Goal: Transaction & Acquisition: Purchase product/service

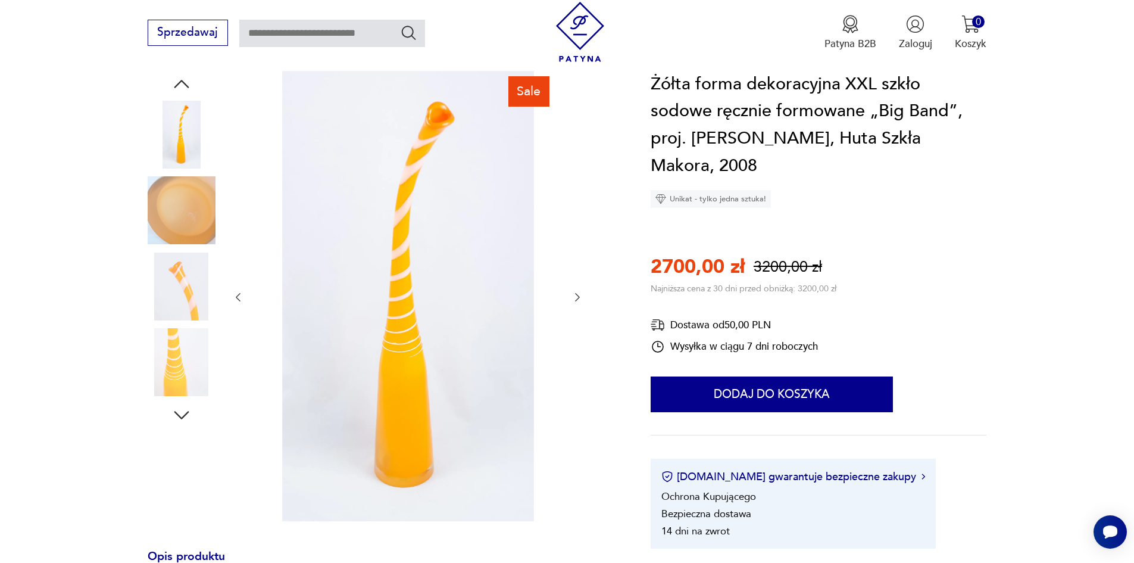
click at [572, 291] on icon "button" at bounding box center [578, 297] width 12 height 12
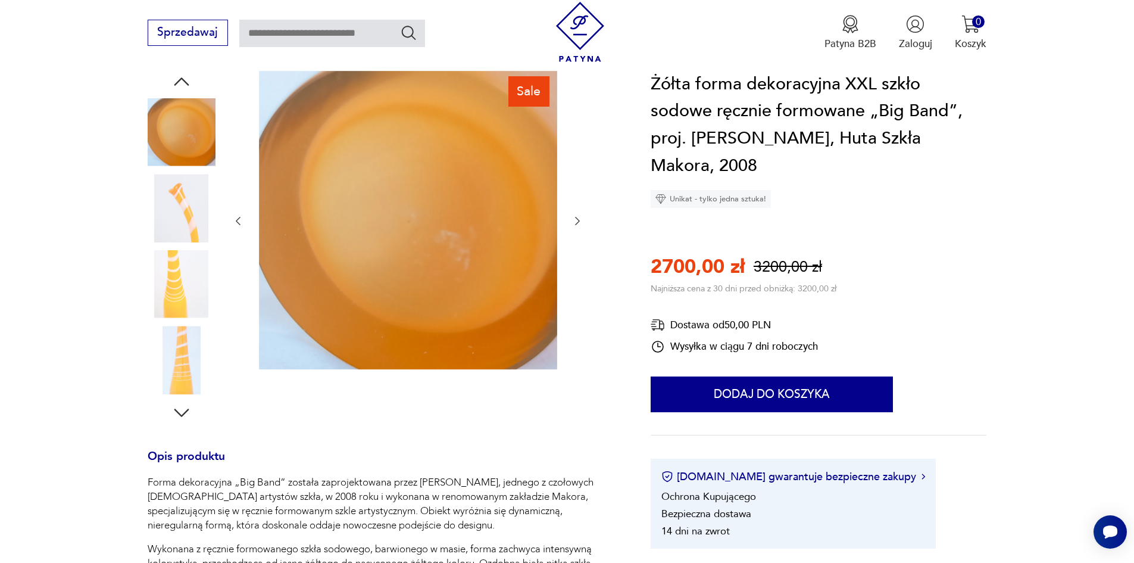
click at [583, 215] on icon "button" at bounding box center [578, 221] width 12 height 12
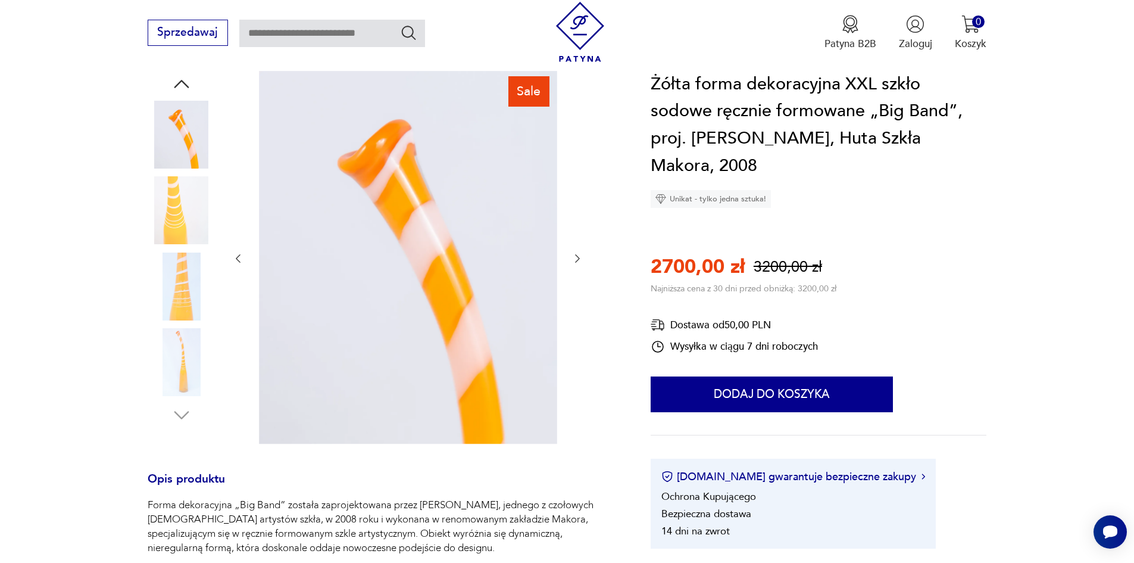
click at [583, 212] on div at bounding box center [407, 258] width 351 height 375
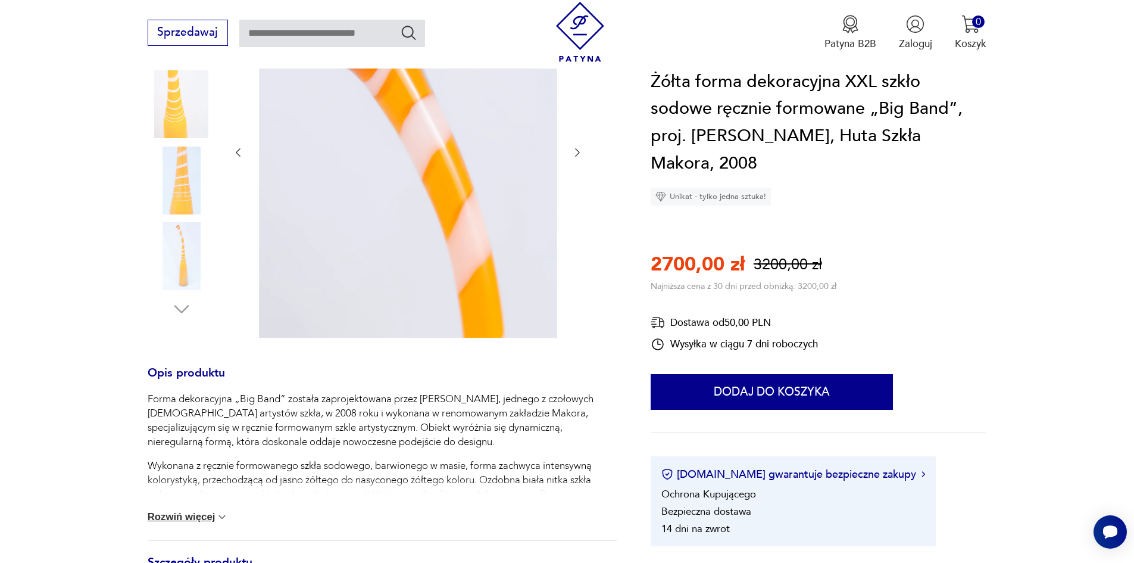
scroll to position [336, 0]
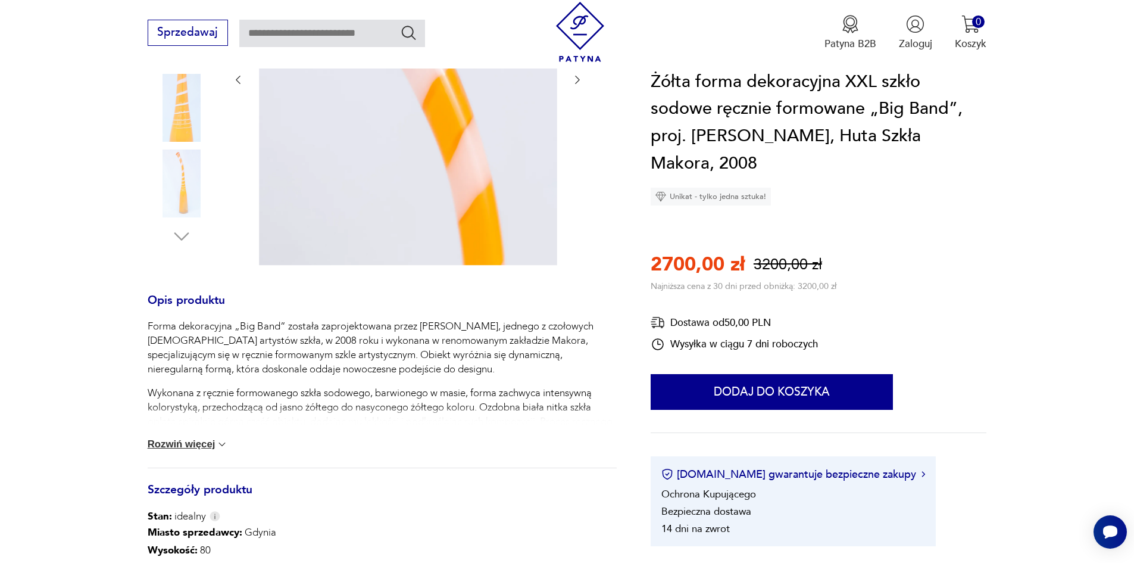
click at [196, 438] on button "Rozwiń więcej" at bounding box center [188, 444] width 81 height 12
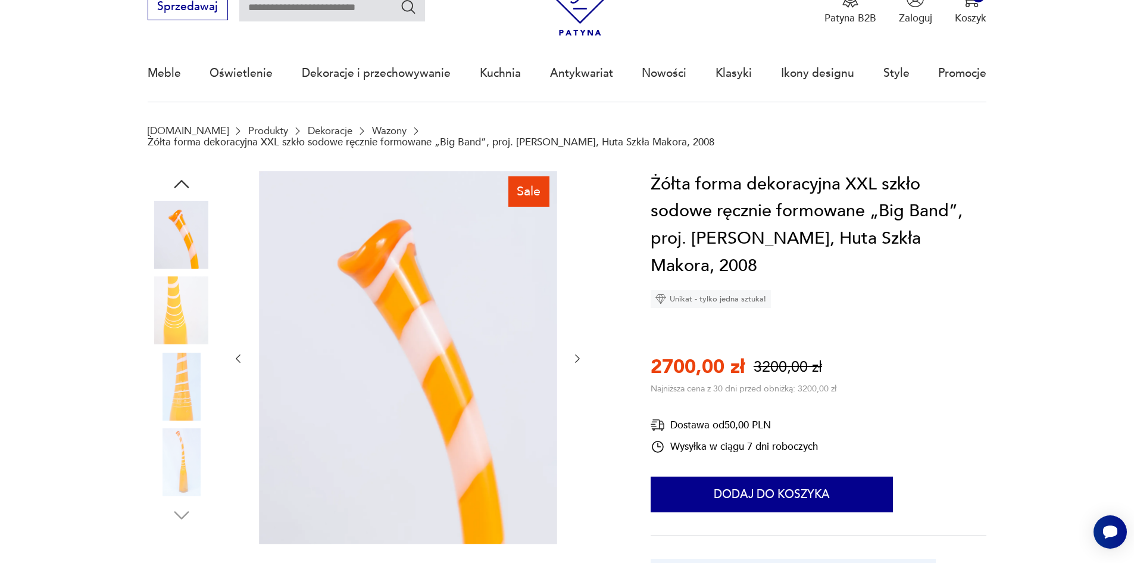
scroll to position [0, 0]
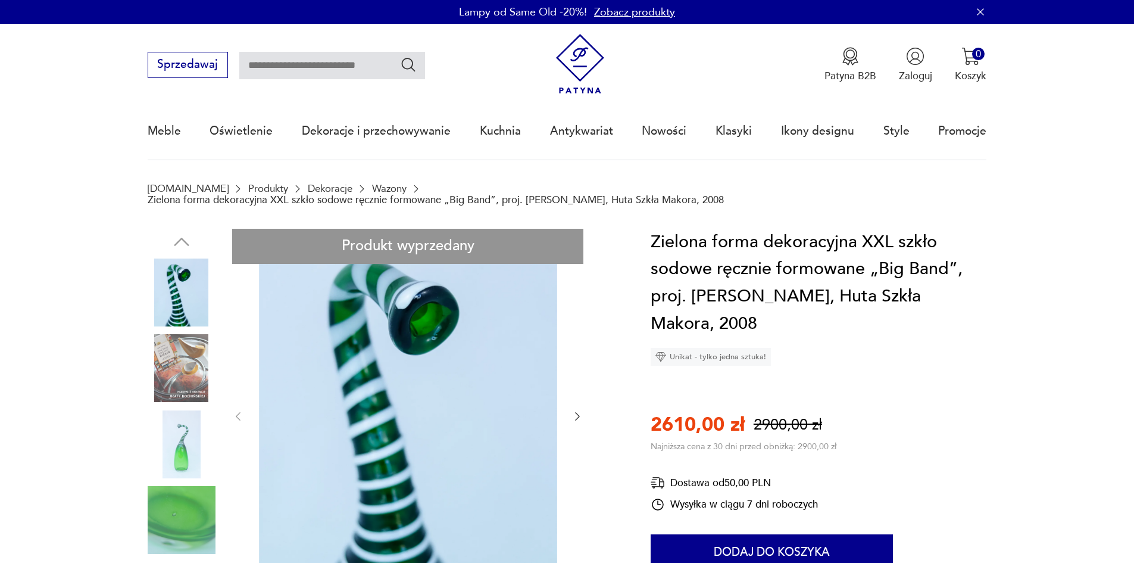
click at [183, 284] on img at bounding box center [182, 292] width 68 height 68
click at [194, 393] on div at bounding box center [182, 407] width 68 height 298
click at [193, 418] on img at bounding box center [182, 444] width 68 height 68
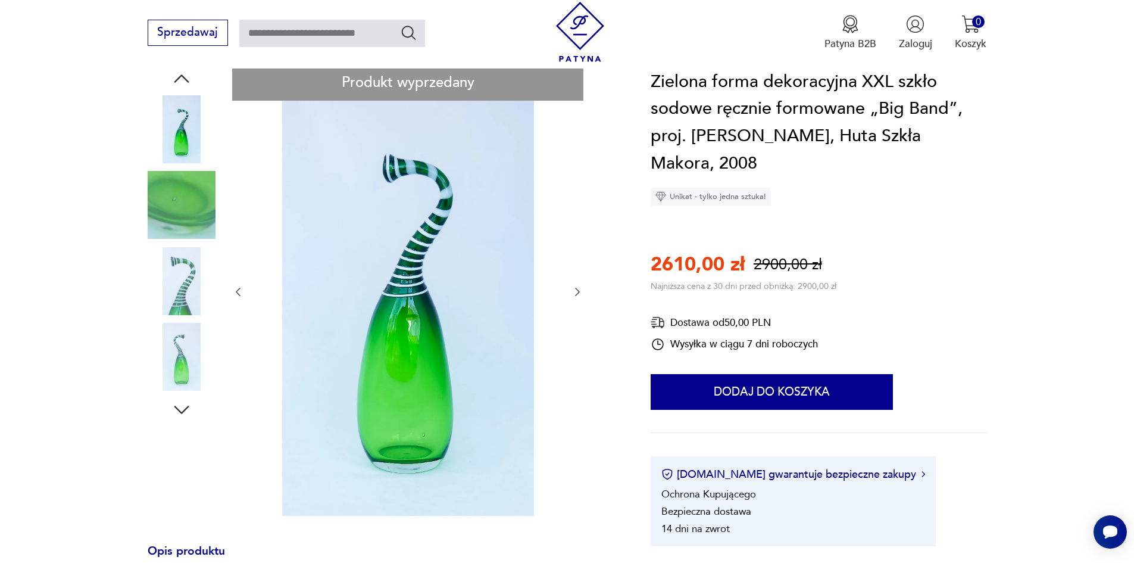
scroll to position [179, 0]
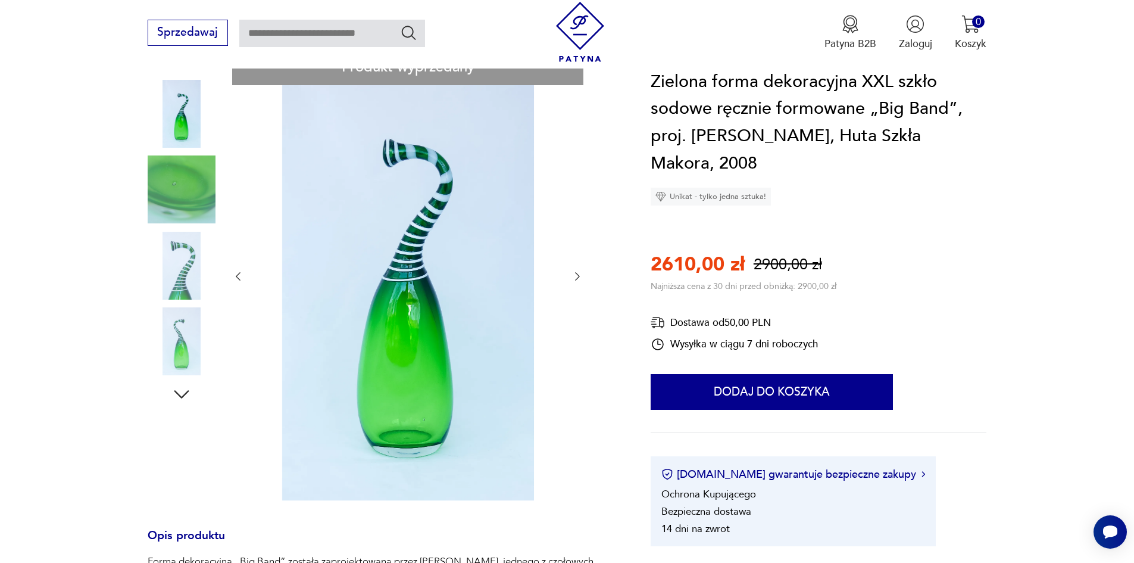
click at [404, 416] on img at bounding box center [408, 275] width 298 height 450
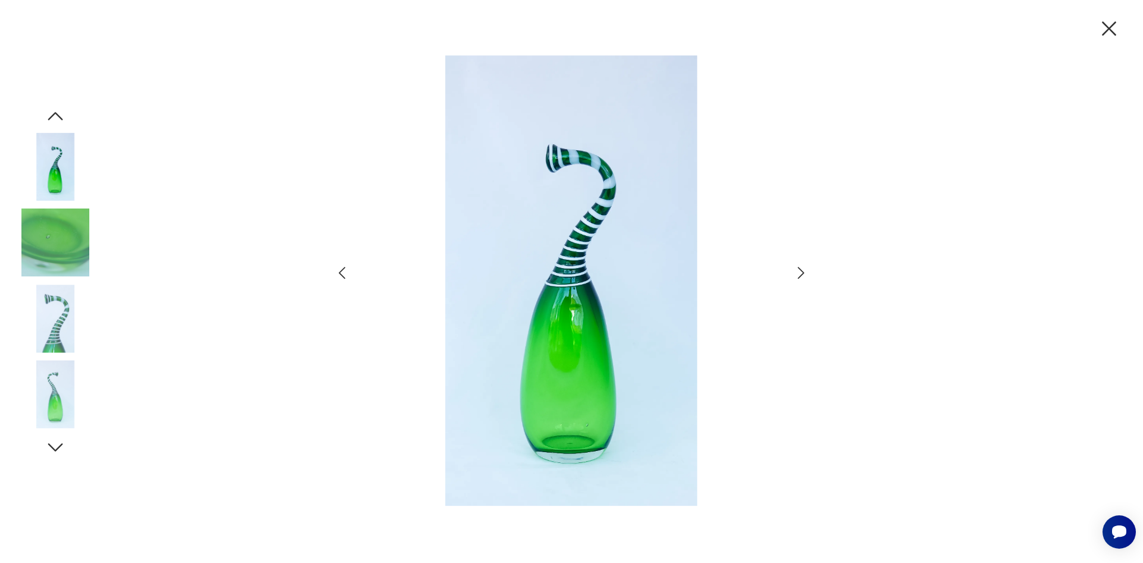
click at [804, 262] on div at bounding box center [571, 281] width 476 height 452
click at [792, 276] on icon "button" at bounding box center [800, 272] width 17 height 17
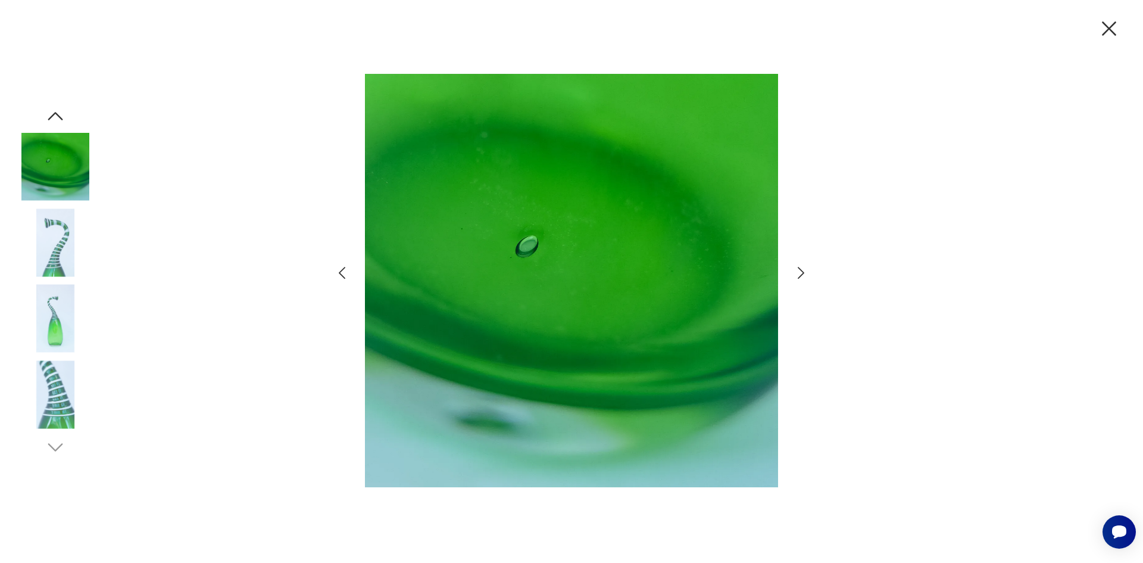
click at [792, 276] on icon "button" at bounding box center [800, 272] width 17 height 17
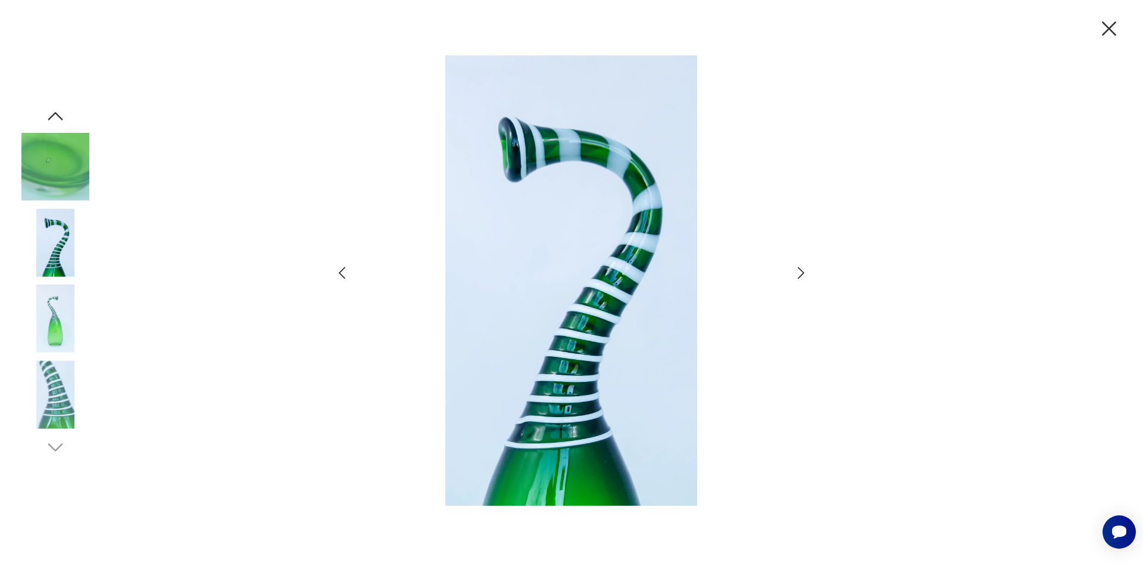
click at [1113, 30] on icon "button" at bounding box center [1109, 28] width 25 height 25
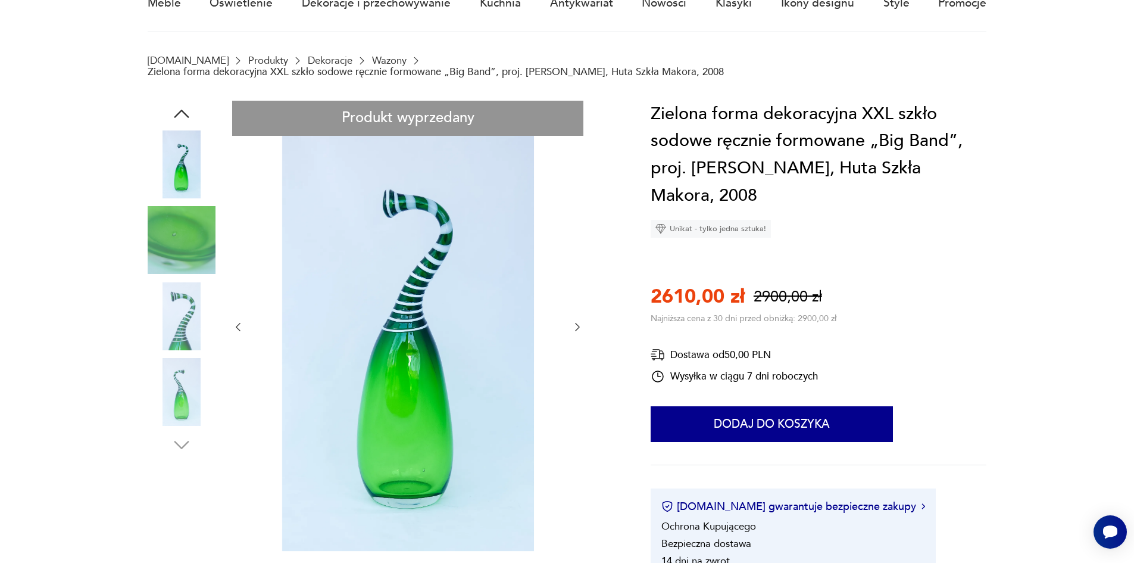
scroll to position [60, 0]
